Goal: Communication & Community: Answer question/provide support

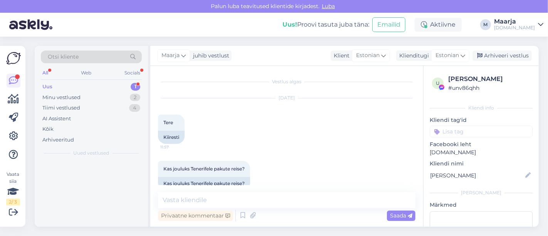
scroll to position [1009, 0]
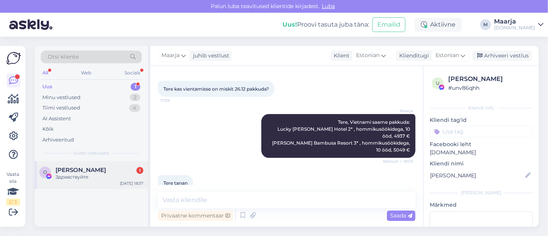
click at [84, 176] on div "Здравствуйте" at bounding box center [99, 176] width 88 height 7
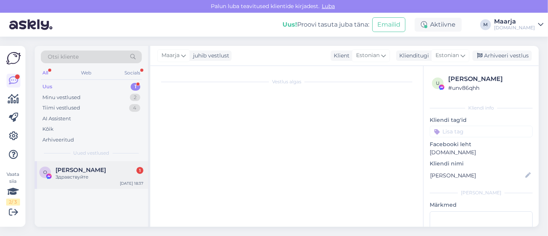
scroll to position [0, 0]
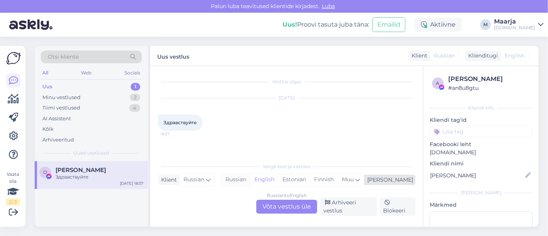
click at [250, 178] on div "Russian" at bounding box center [235, 180] width 29 height 12
click at [276, 203] on div "Russian to Russian Võta vestlus üle" at bounding box center [286, 207] width 61 height 14
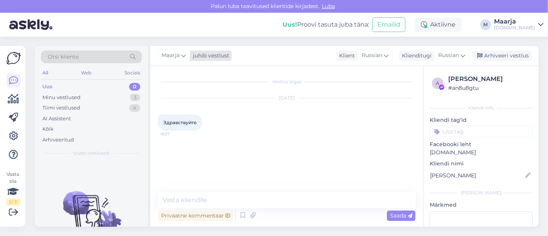
click at [200, 60] on div "Maarja juhib vestlust" at bounding box center [194, 55] width 74 height 10
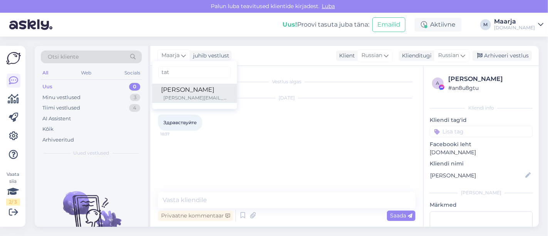
type input "tat"
click at [191, 99] on div "[PERSON_NAME][EMAIL_ADDRESS][DOMAIN_NAME]" at bounding box center [196, 97] width 64 height 7
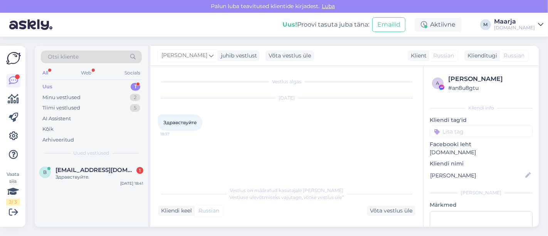
click at [84, 89] on div "Uus 1" at bounding box center [91, 86] width 101 height 11
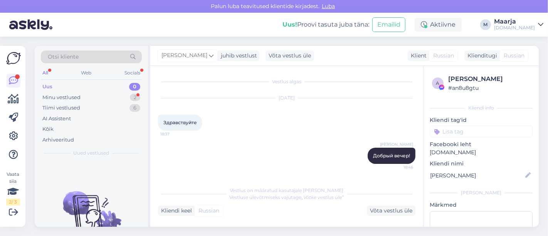
scroll to position [164, 0]
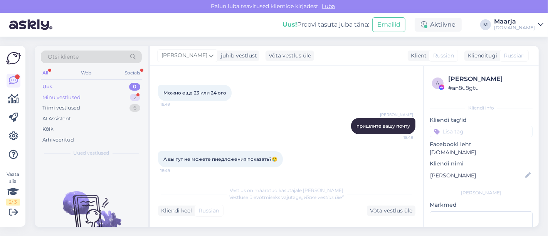
click at [57, 95] on div "Minu vestlused" at bounding box center [61, 98] width 38 height 8
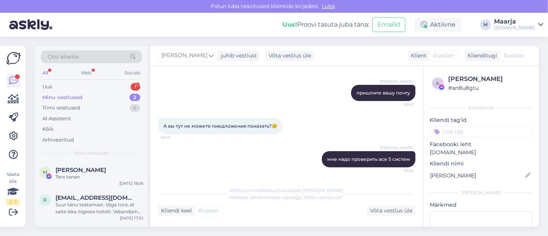
scroll to position [773, 0]
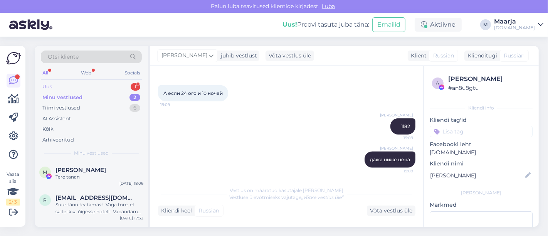
click at [83, 87] on div "Uus 1" at bounding box center [91, 86] width 101 height 11
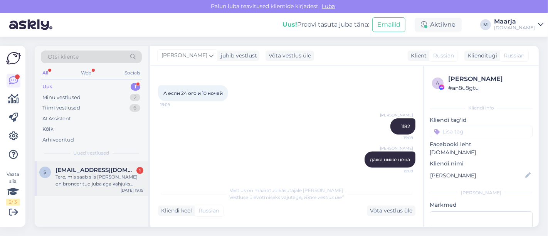
click at [89, 169] on span "[EMAIL_ADDRESS][DOMAIN_NAME]" at bounding box center [95, 169] width 80 height 7
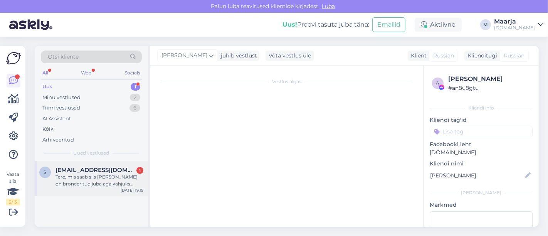
scroll to position [1, 0]
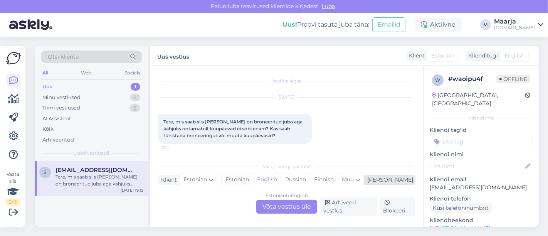
click at [253, 179] on div "Estonian" at bounding box center [236, 180] width 31 height 12
click at [282, 213] on div "Estonian to Estonian Võta vestlus üle" at bounding box center [286, 207] width 61 height 14
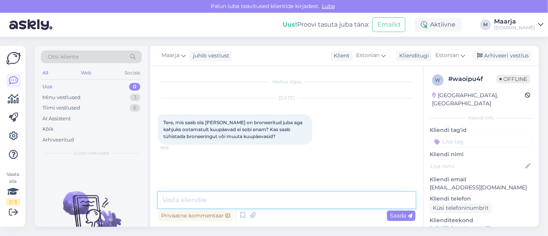
click at [253, 204] on textarea at bounding box center [286, 200] width 257 height 16
type textarea "P"
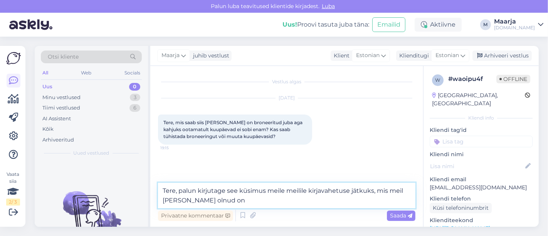
type textarea "Tere, palun kirjutage see küsimus meile meilile kirjavahetuse jätkuks, mis meil…"
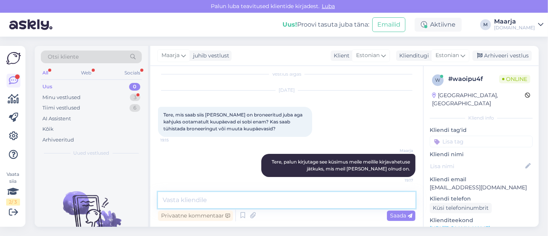
scroll to position [40, 0]
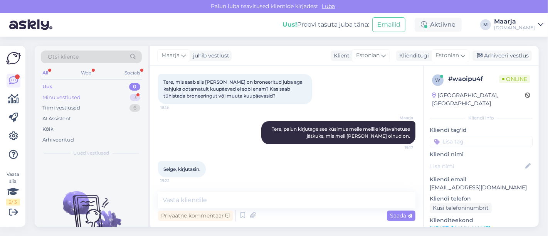
click at [67, 98] on div "Minu vestlused" at bounding box center [61, 98] width 38 height 8
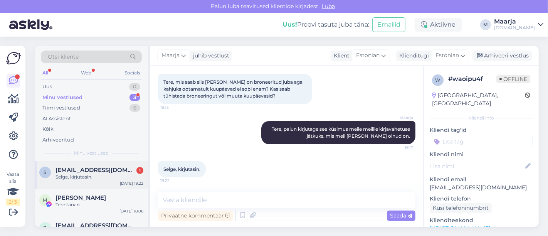
click at [96, 178] on div "Selge, kirjutasin." at bounding box center [99, 176] width 88 height 7
click at [93, 86] on div "Uus 1" at bounding box center [91, 86] width 101 height 11
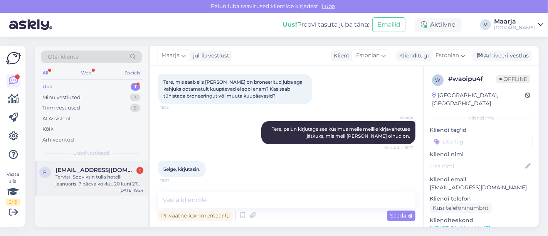
click at [102, 178] on div "Tervist! Sooviksin tulla hotelli jaanuaris, 7 päeva kokku. 20 kuni 27, kõik hin…" at bounding box center [99, 180] width 88 height 14
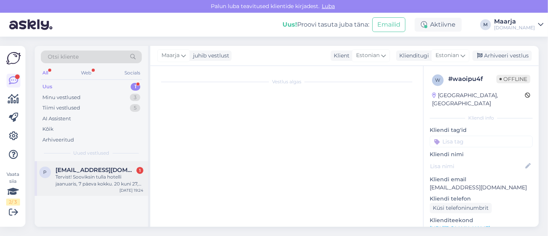
scroll to position [1, 0]
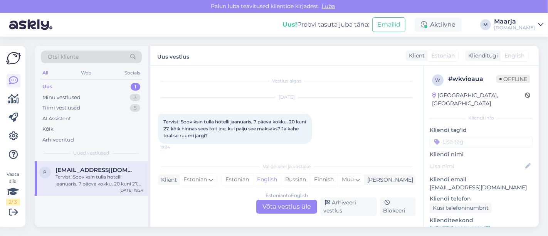
click at [490, 225] on link "[URL][DOMAIN_NAME]" at bounding box center [459, 228] width 60 height 7
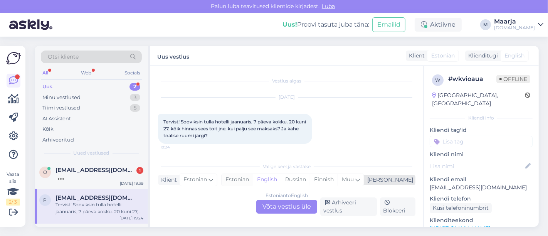
click at [253, 176] on div "Estonian" at bounding box center [236, 180] width 31 height 12
click at [286, 210] on div "Estonian to Estonian Võta vestlus üle" at bounding box center [286, 207] width 61 height 14
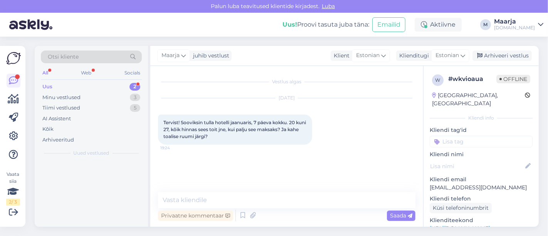
scroll to position [0, 0]
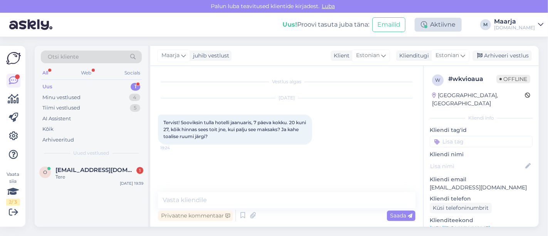
click at [461, 25] on div "Aktiivne" at bounding box center [437, 25] width 47 height 14
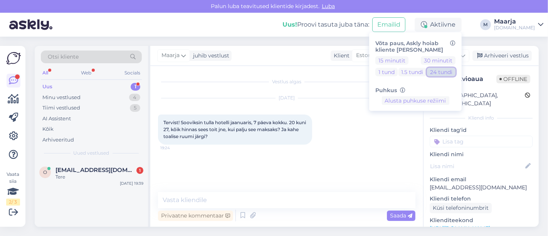
click at [454, 73] on button "24 tundi" at bounding box center [441, 71] width 29 height 8
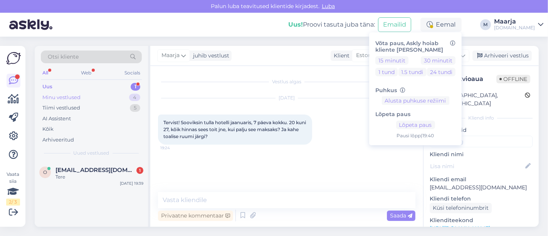
click at [96, 96] on div "Minu vestlused 4" at bounding box center [91, 97] width 101 height 11
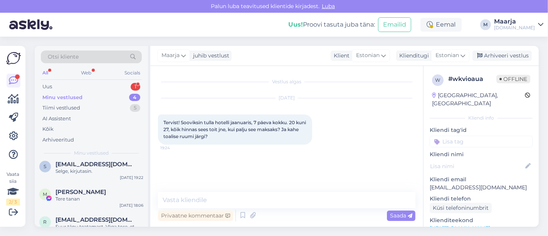
scroll to position [42, 0]
click at [81, 172] on div "Selge, kirjutasin." at bounding box center [99, 169] width 88 height 7
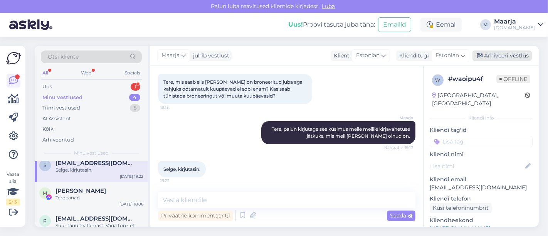
click at [507, 57] on div "Arhiveeri vestlus" at bounding box center [501, 55] width 59 height 10
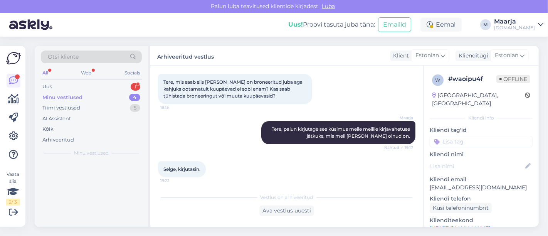
scroll to position [0, 0]
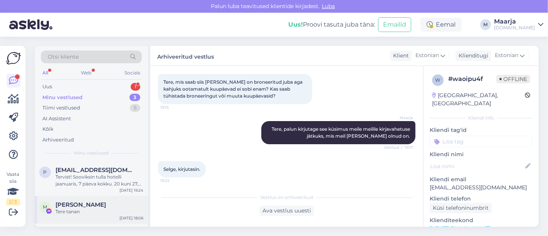
click at [96, 210] on div "Tere tanan" at bounding box center [99, 211] width 88 height 7
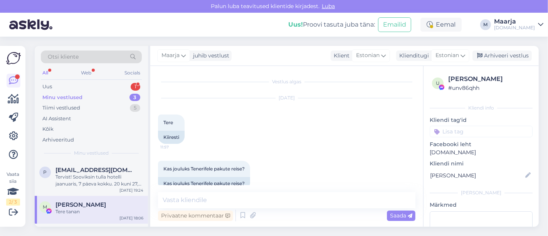
scroll to position [1009, 0]
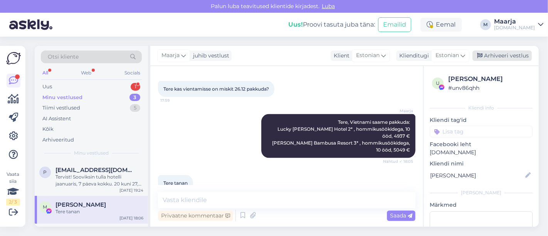
click at [506, 54] on div "Arhiveeri vestlus" at bounding box center [501, 55] width 59 height 10
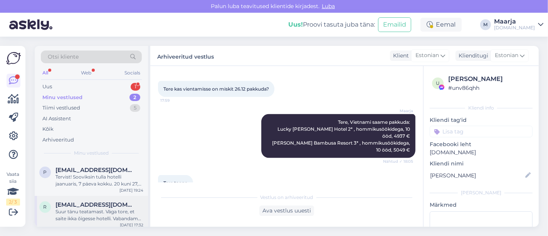
click at [110, 212] on div "Suur tänu teatamast. Väga tore, et saite ikka õigesse hotelli. Vabandame veelko…" at bounding box center [99, 215] width 88 height 14
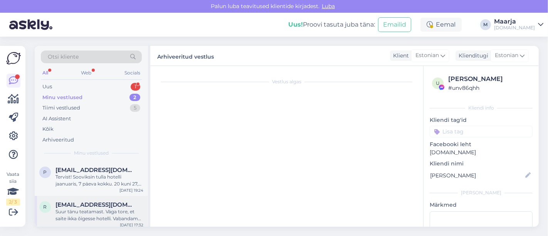
scroll to position [1437, 0]
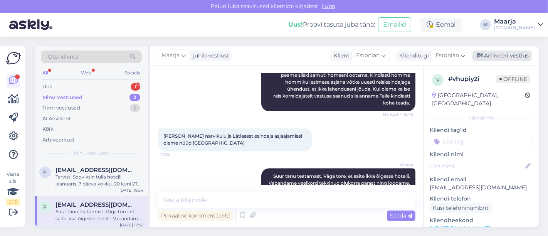
click at [512, 58] on div "Arhiveeri vestlus" at bounding box center [501, 55] width 59 height 10
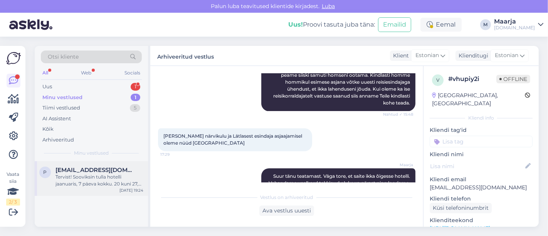
click at [89, 178] on div "Tervist! Sooviksin tulla hotelli jaanuaris, 7 päeva kokku. 20 kuni 27, kõik hin…" at bounding box center [99, 180] width 88 height 14
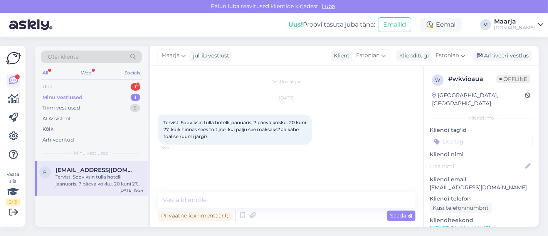
click at [64, 87] on div "Uus 1" at bounding box center [91, 86] width 101 height 11
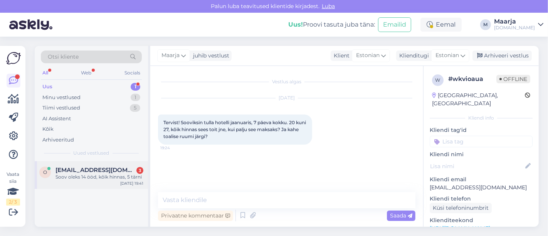
click at [83, 182] on div "o [EMAIL_ADDRESS][DOMAIN_NAME] 3 Soov oleks 14 ööd, kõik hinnas, 5 tärni [DATE]…" at bounding box center [91, 175] width 113 height 28
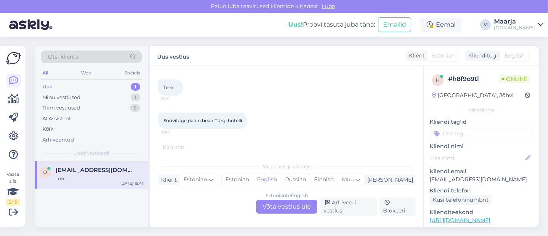
scroll to position [62, 0]
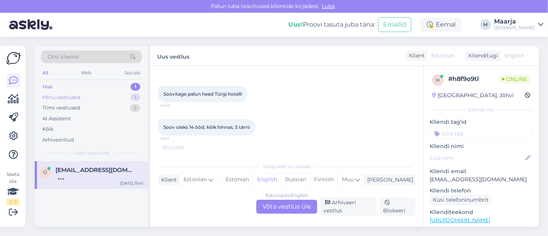
click at [76, 100] on div "Minu vestlused" at bounding box center [61, 98] width 38 height 8
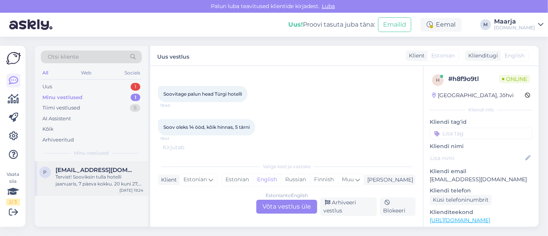
click at [90, 180] on div "Tervist! Sooviksin tulla hotelli jaanuaris, 7 päeva kokku. 20 kuni 27, kõik hin…" at bounding box center [99, 180] width 88 height 14
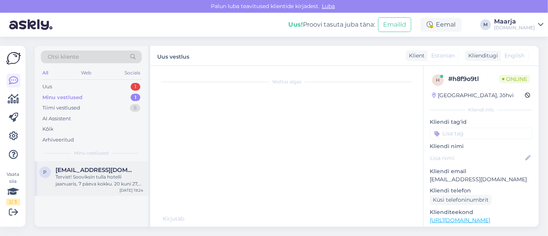
scroll to position [0, 0]
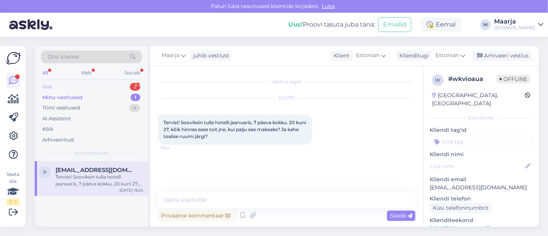
click at [66, 87] on div "Uus 2" at bounding box center [91, 86] width 101 height 11
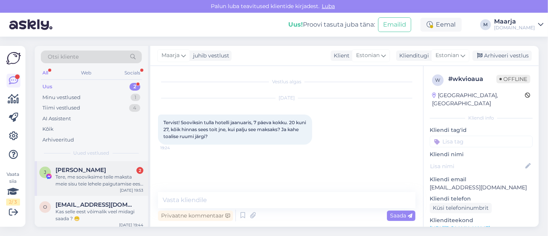
click at [99, 186] on div "Tere, me sooviksime teile maksta meie sisu teie lehele paigutamise eest! Me mak…" at bounding box center [99, 180] width 88 height 14
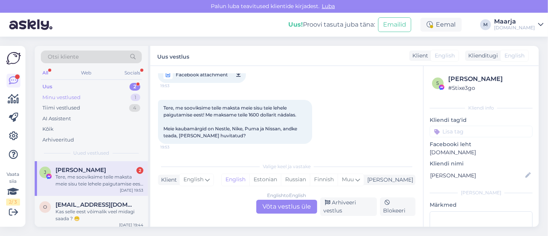
click at [70, 99] on div "Minu vestlused" at bounding box center [61, 98] width 38 height 8
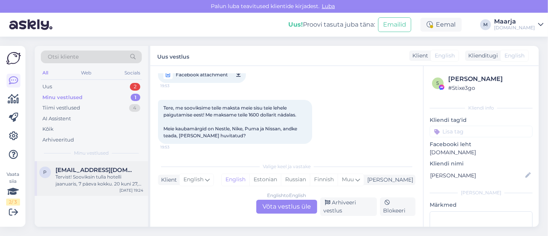
click at [102, 170] on span "[EMAIL_ADDRESS][DOMAIN_NAME]" at bounding box center [95, 169] width 80 height 7
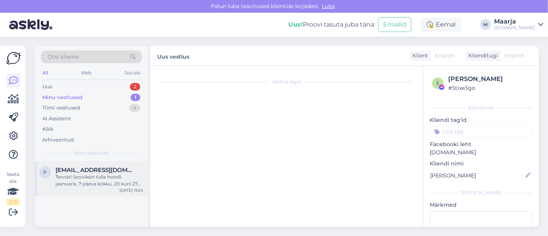
scroll to position [0, 0]
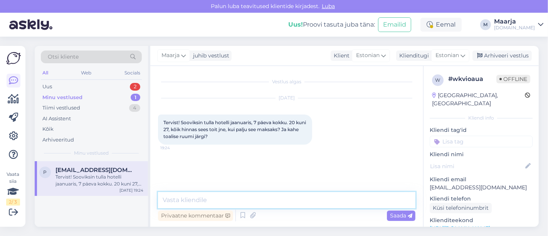
click at [224, 201] on textarea at bounding box center [286, 200] width 257 height 16
paste textarea "Club Reef 4*"
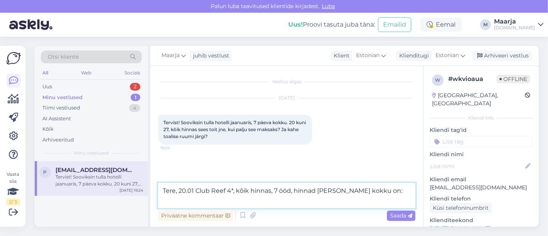
paste textarea "Superior Garden View"
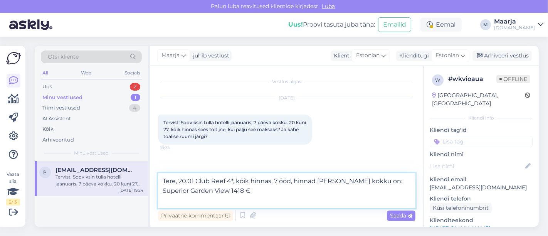
paste textarea "Superior Pool View"
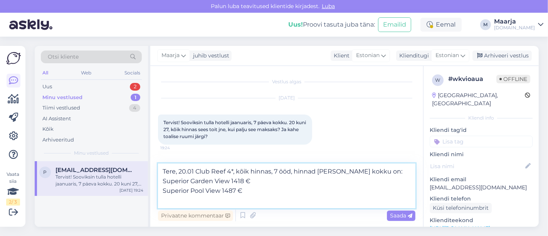
paste textarea "Superior Sea View"
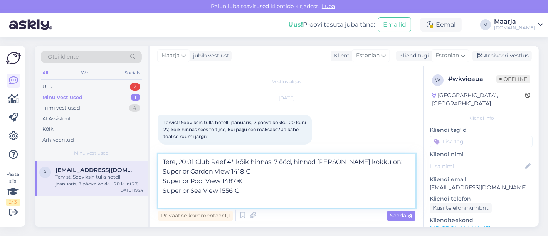
paste textarea "Premium Sea View"
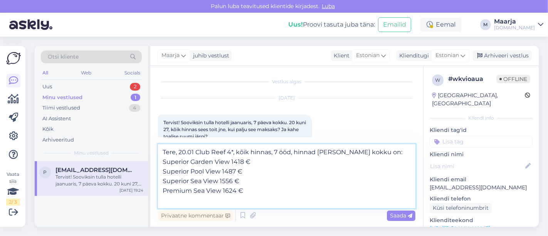
paste textarea "Handicapped Junior Sute"
drag, startPoint x: 175, startPoint y: 201, endPoint x: 144, endPoint y: 203, distance: 30.5
click at [144, 203] on div "Otsi kliente All Web Socials Uus 2 Minu vestlused 1 Tiimi vestlused 4 AI Assist…" at bounding box center [287, 136] width 504 height 181
click at [265, 203] on textarea "Tere, 20.01 Club Reef 4*, kõik hinnas, 7 ööd, hinnad [PERSON_NAME] kokku on: Su…" at bounding box center [286, 176] width 257 height 64
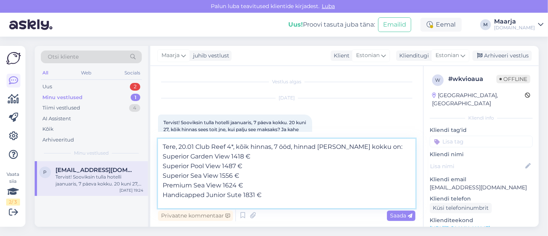
paste textarea "Suite Sea View"
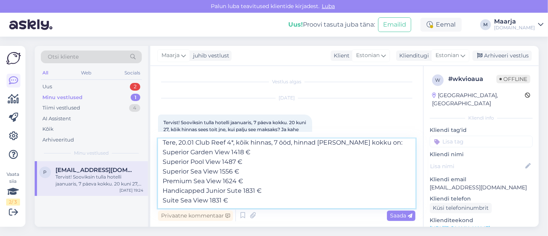
scroll to position [19, 0]
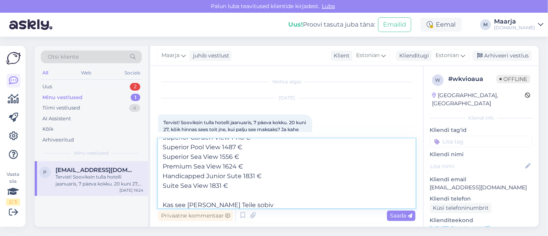
type textarea "Tere, 20.01 Club Reef 4*, kõik hinnas, 7 ööd, hinnad [PERSON_NAME] kokku on: Su…"
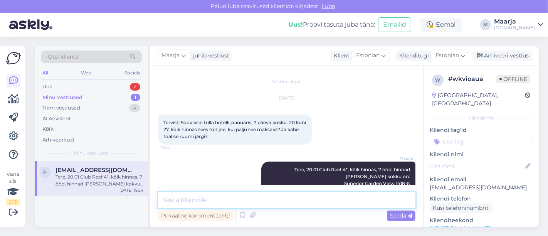
scroll to position [0, 0]
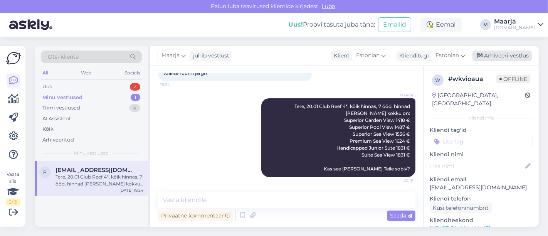
click at [501, 58] on div "Arhiveeri vestlus" at bounding box center [501, 55] width 59 height 10
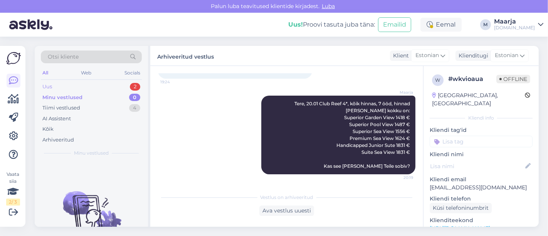
click at [104, 86] on div "Uus 2" at bounding box center [91, 86] width 101 height 11
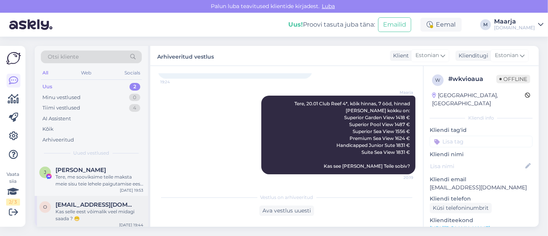
click at [104, 208] on div "Kas selle eest võimalik veel midagi saada ? 😁" at bounding box center [99, 215] width 88 height 14
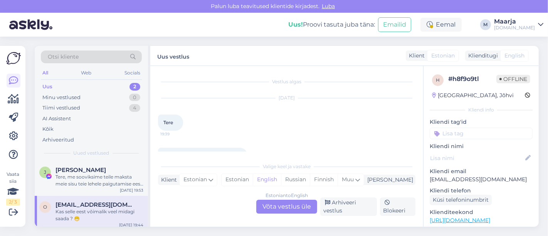
scroll to position [186, 0]
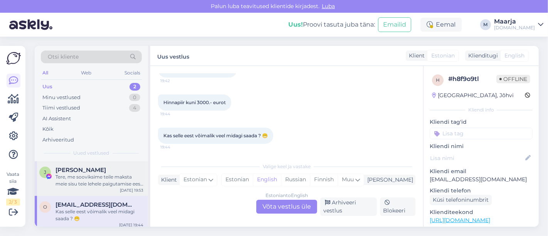
click at [89, 177] on div "Tere, me sooviksime teile maksta meie sisu teie lehele paigutamise eest! Me mak…" at bounding box center [99, 180] width 88 height 14
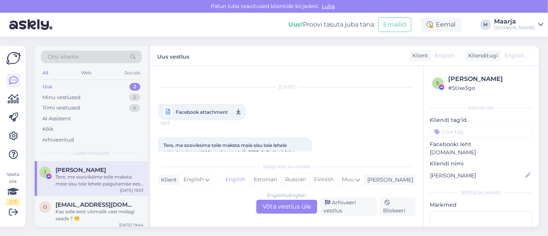
scroll to position [5, 0]
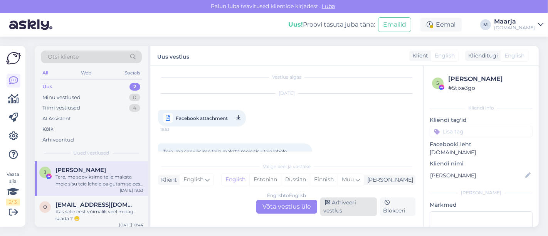
click at [339, 212] on div "Arhiveeri vestlus" at bounding box center [348, 206] width 57 height 18
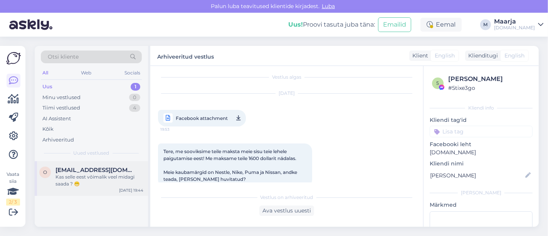
click at [97, 179] on div "Kas selle eest võimalik veel midagi saada ? 😁" at bounding box center [99, 180] width 88 height 14
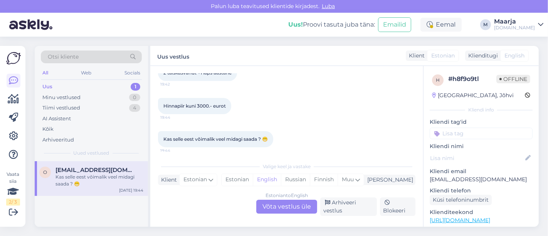
scroll to position [186, 0]
